Goal: Task Accomplishment & Management: Manage account settings

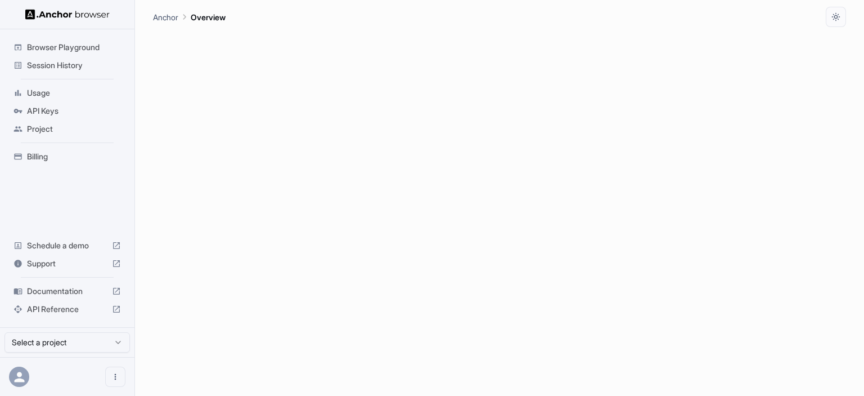
click at [48, 381] on div at bounding box center [67, 376] width 135 height 39
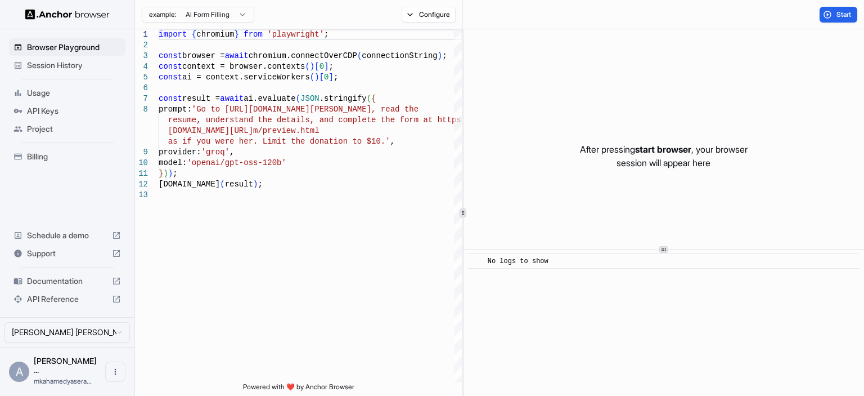
click at [47, 156] on span "Billing" at bounding box center [74, 156] width 94 height 11
